Goal: Task Accomplishment & Management: Manage account settings

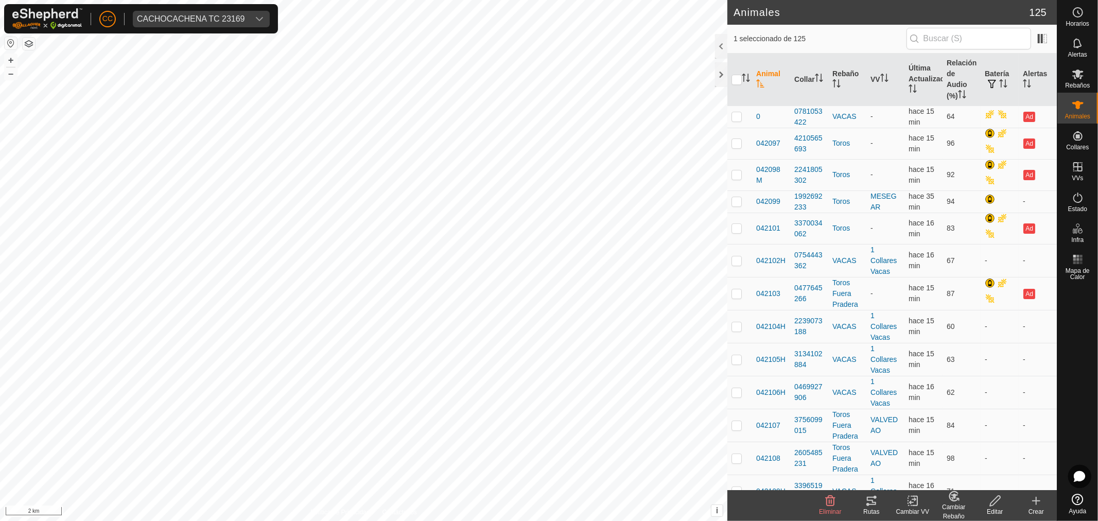
scroll to position [686, 0]
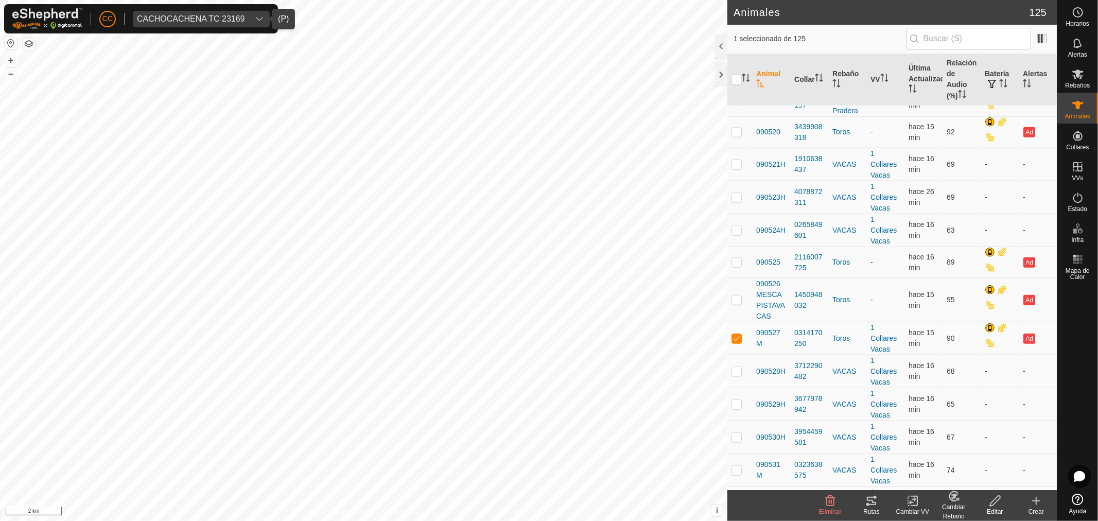
click at [210, 22] on div "CACHOCACHENA TC 23169" at bounding box center [191, 19] width 108 height 8
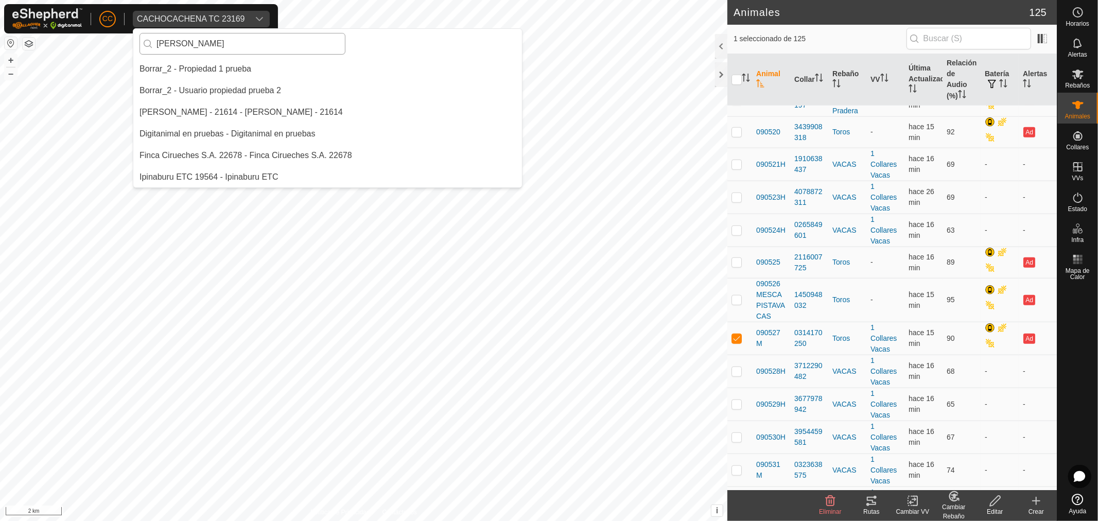
scroll to position [22, 0]
type input "[PERSON_NAME]"
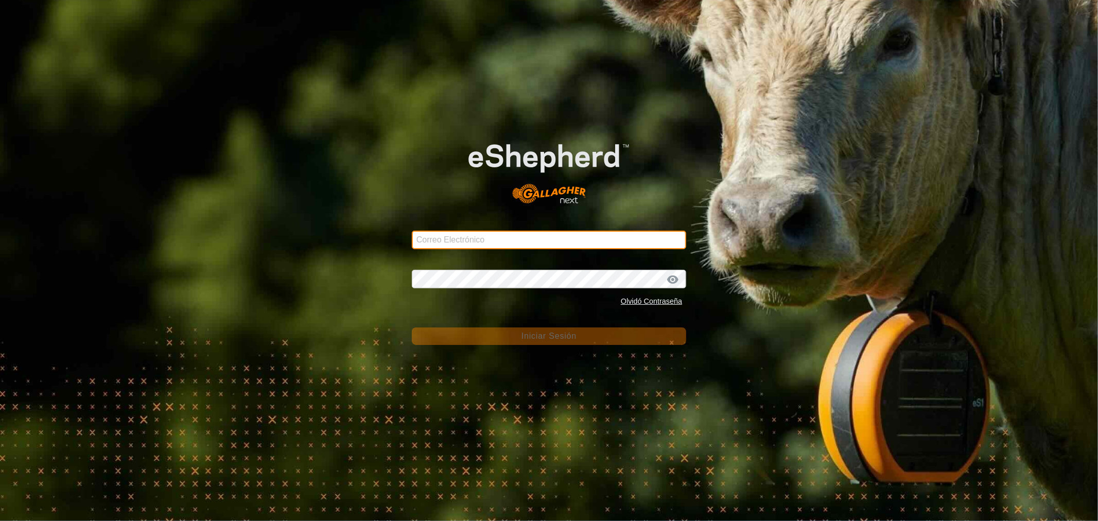
type input "ccallejero@digitanimal.com"
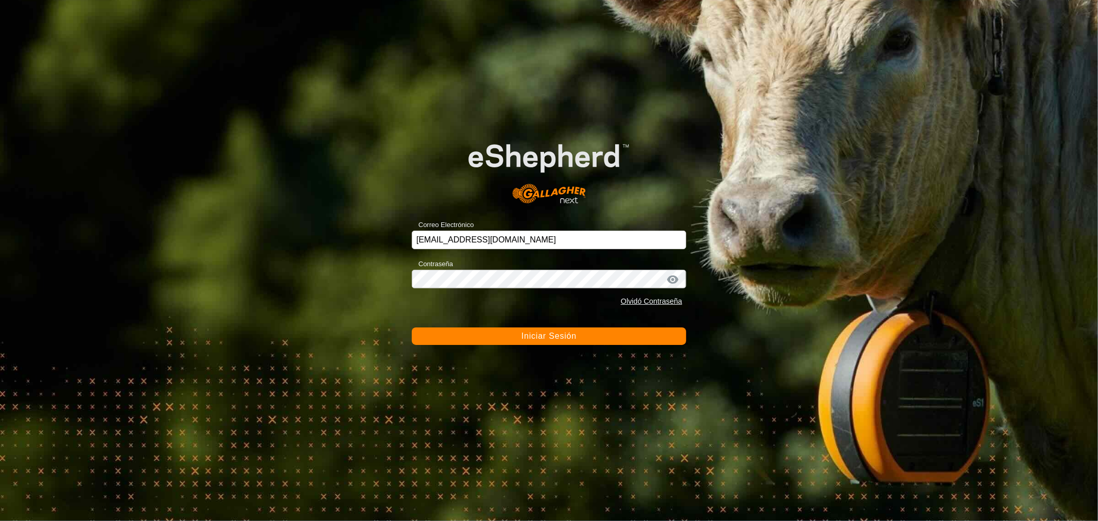
click at [425, 337] on button "Iniciar Sesión" at bounding box center [549, 336] width 274 height 18
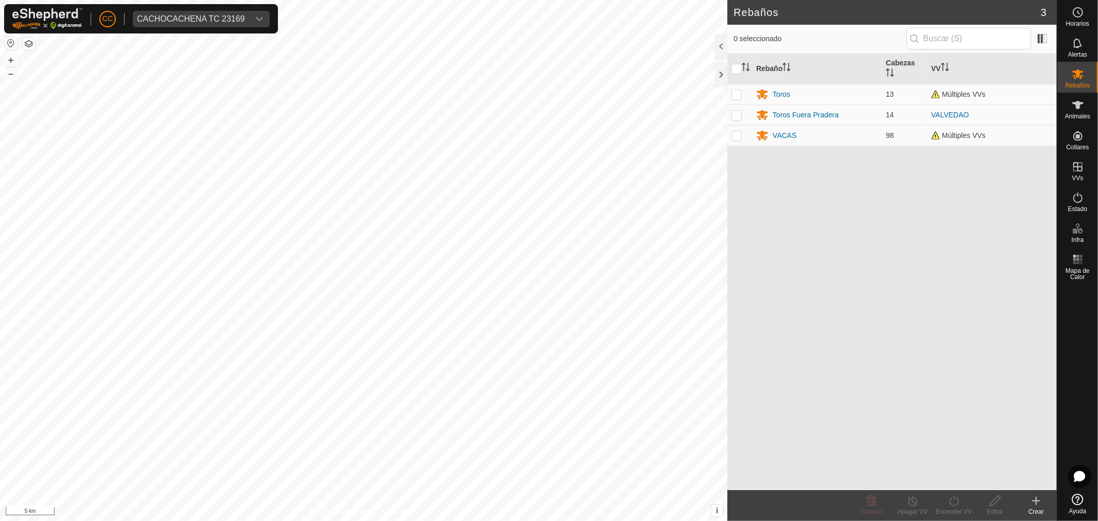
click at [227, 27] on div "CC CACHOCACHENA TC 23169" at bounding box center [141, 18] width 274 height 29
click at [230, 22] on div "CACHOCACHENA TC 23169" at bounding box center [191, 19] width 108 height 8
type input "canas"
click at [215, 68] on li "Ganados Canas SL - Ganados Canas SL" at bounding box center [242, 69] width 218 height 21
